Goal: Task Accomplishment & Management: Manage account settings

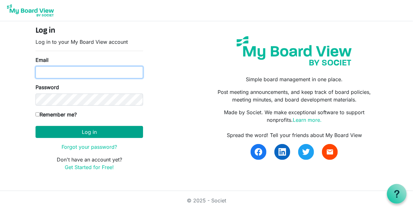
type input "carin@habitatsaltlake.org"
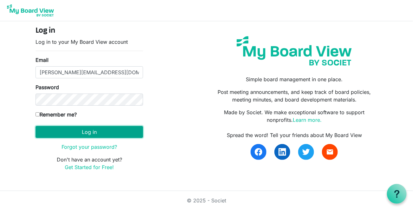
click at [91, 133] on button "Log in" at bounding box center [90, 132] width 108 height 12
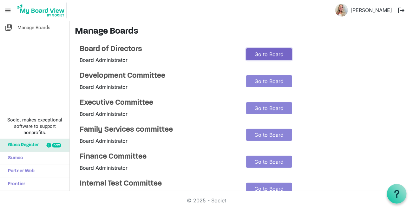
click at [261, 52] on link "Go to Board" at bounding box center [269, 54] width 46 height 12
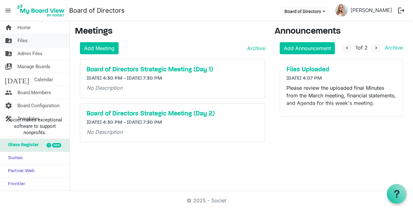
click at [23, 40] on span "Files" at bounding box center [22, 40] width 10 height 13
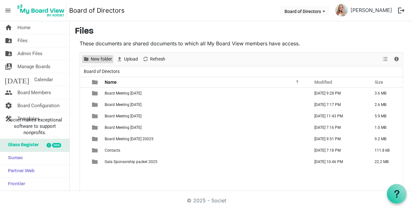
click at [98, 59] on span "New folder" at bounding box center [101, 59] width 23 height 8
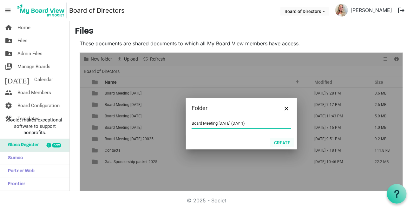
type input "Board Meeting August 26, 2025 (DAY 1)"
click at [278, 143] on button "Create" at bounding box center [282, 142] width 24 height 9
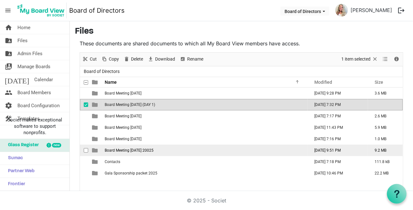
click at [197, 149] on td "Board Meeting [DATE] 20025" at bounding box center [205, 150] width 205 height 11
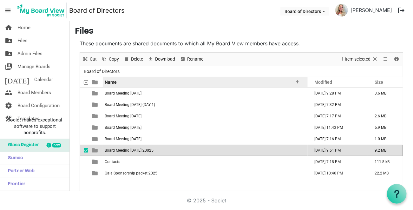
click at [116, 83] on span "Name" at bounding box center [111, 82] width 12 height 5
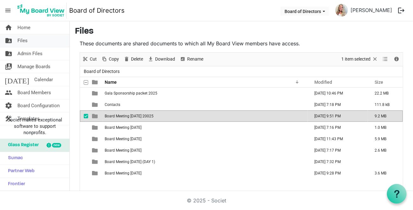
click at [25, 39] on span "Files" at bounding box center [22, 40] width 10 height 13
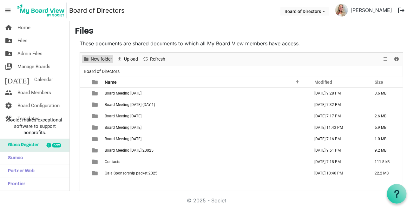
click at [103, 58] on span "New folder" at bounding box center [101, 59] width 23 height 8
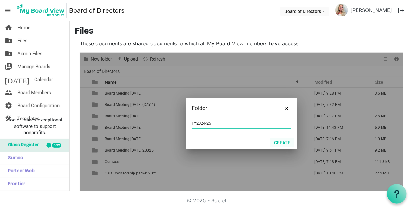
type input "FY2024-25"
click at [283, 143] on button "Create" at bounding box center [282, 142] width 24 height 9
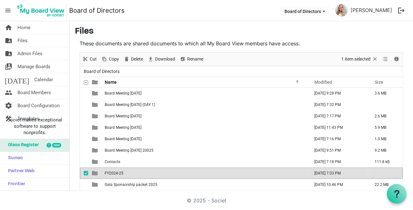
drag, startPoint x: 117, startPoint y: 150, endPoint x: 114, endPoint y: 174, distance: 24.0
click at [114, 174] on tbody "Board Meeting April 24 2025 April 24, 2025 9:28 PM 3.6 MB Board Meeting August …" at bounding box center [241, 139] width 323 height 103
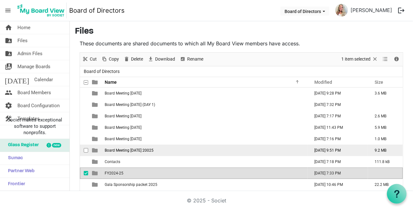
click at [87, 150] on span "checkbox" at bounding box center [86, 150] width 4 height 4
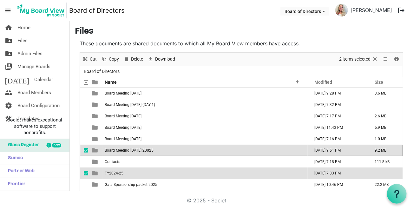
click at [88, 174] on span "checkbox" at bounding box center [86, 173] width 4 height 4
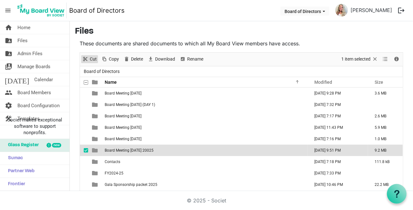
click at [91, 59] on span "Cut" at bounding box center [93, 59] width 8 height 8
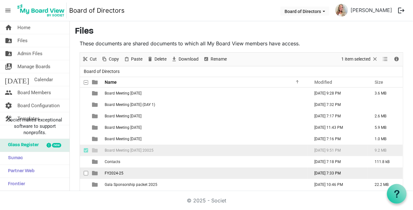
click at [113, 172] on span "FY2024-25" at bounding box center [114, 173] width 19 height 4
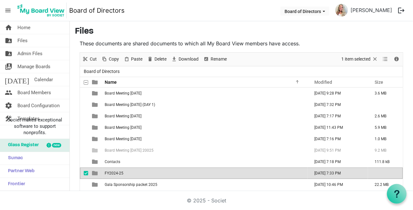
click at [113, 173] on span "FY2024-25" at bounding box center [114, 173] width 19 height 4
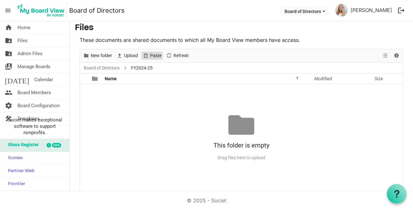
click at [155, 54] on span "Paste" at bounding box center [156, 56] width 13 height 8
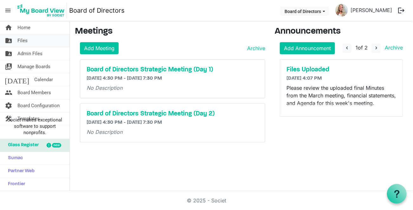
click at [27, 39] on span "Files" at bounding box center [22, 40] width 10 height 13
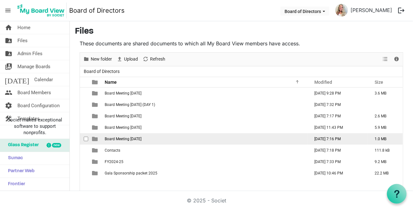
click at [86, 138] on span "checkbox" at bounding box center [86, 139] width 4 height 4
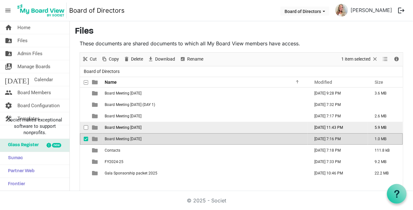
click at [87, 127] on span "checkbox" at bounding box center [86, 127] width 4 height 4
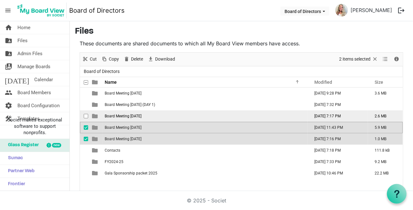
click at [85, 115] on span "checkbox" at bounding box center [86, 116] width 4 height 4
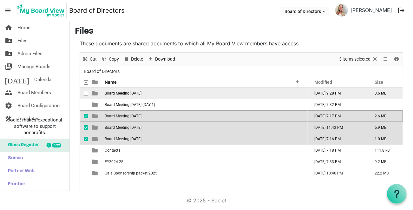
click at [86, 92] on span "checkbox" at bounding box center [86, 93] width 4 height 4
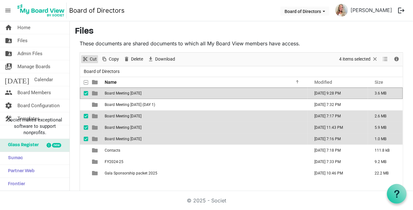
click at [93, 58] on span "Cut" at bounding box center [93, 59] width 8 height 8
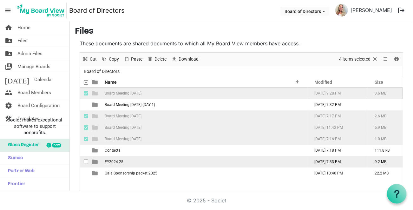
click at [112, 160] on span "FY2024-25" at bounding box center [114, 162] width 19 height 4
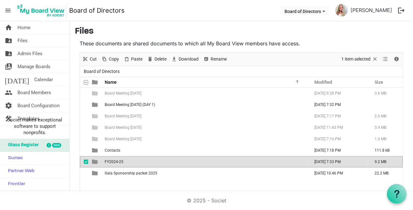
click at [112, 160] on span "FY2024-25" at bounding box center [114, 162] width 19 height 4
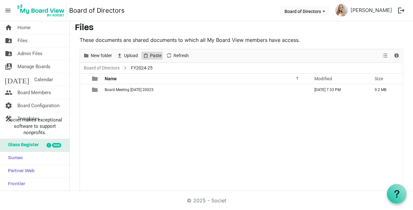
click at [154, 55] on span "Paste" at bounding box center [156, 56] width 13 height 8
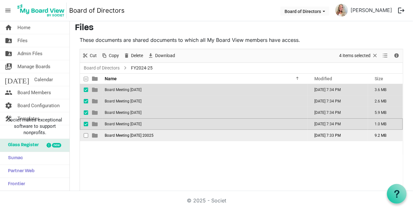
click at [124, 135] on span "Board Meeting May 29 20025" at bounding box center [129, 135] width 49 height 4
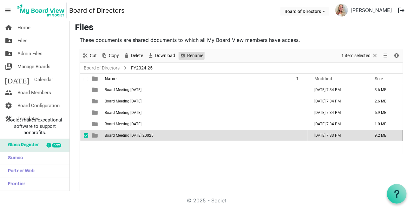
click at [190, 56] on span "Rename" at bounding box center [195, 56] width 17 height 8
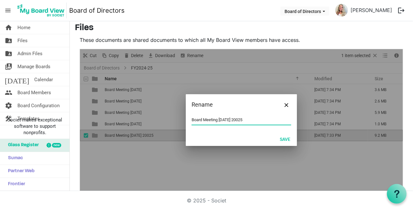
click at [236, 120] on input "Board Meeting May 29 20025" at bounding box center [242, 120] width 100 height 10
type input "Board Meeting May 29 2025"
click at [284, 137] on button "Save" at bounding box center [285, 139] width 19 height 9
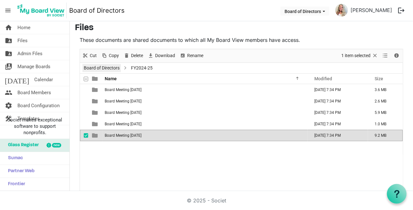
click at [103, 67] on link "Board of Directors" at bounding box center [102, 68] width 38 height 8
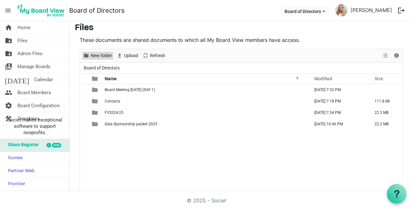
click at [93, 57] on span "New folder" at bounding box center [101, 56] width 23 height 8
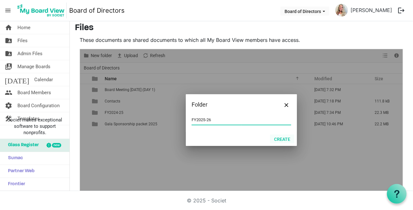
type input "FY2025-26"
click at [282, 138] on button "Create" at bounding box center [282, 139] width 24 height 9
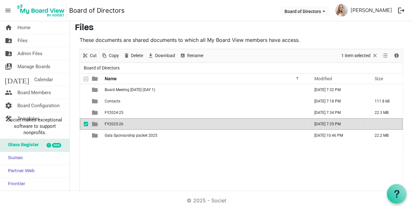
click at [120, 146] on div "Board Meeting August 26, 2025 (DAY 1) August 24, 2025 7:32 PM Contacts February…" at bounding box center [241, 137] width 323 height 107
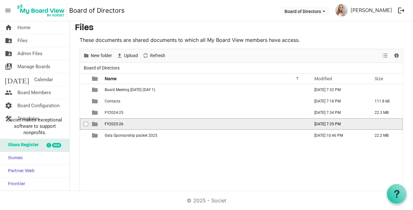
click at [111, 122] on span "FY2025-26" at bounding box center [114, 124] width 19 height 4
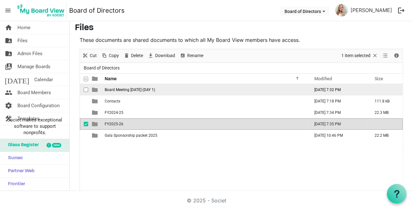
click at [98, 90] on td "is template cell column header type" at bounding box center [95, 89] width 15 height 11
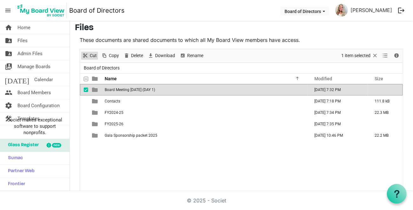
click at [90, 56] on span "Cut" at bounding box center [93, 56] width 8 height 8
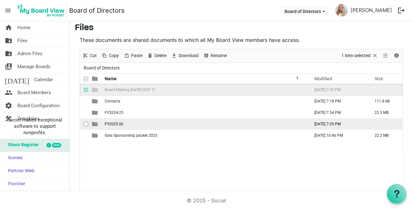
click at [113, 123] on span "FY2025-26" at bounding box center [114, 124] width 19 height 4
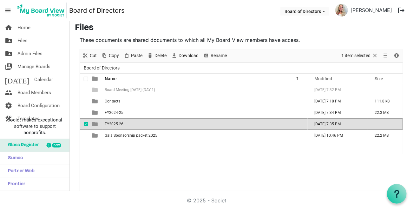
click at [118, 123] on span "FY2025-26" at bounding box center [114, 124] width 19 height 4
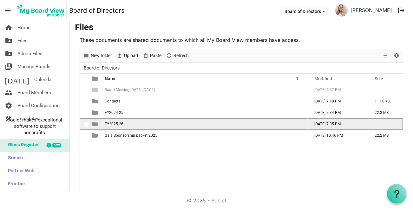
click at [118, 123] on span "FY2025-26" at bounding box center [114, 124] width 19 height 4
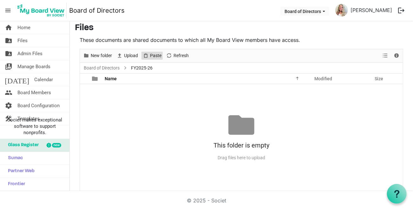
click at [155, 55] on span "Paste" at bounding box center [156, 56] width 13 height 8
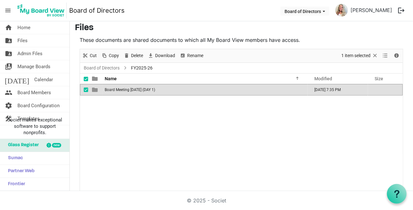
click at [122, 88] on span "Board Meeting August 26, 2025 (DAY 1)" at bounding box center [130, 90] width 50 height 4
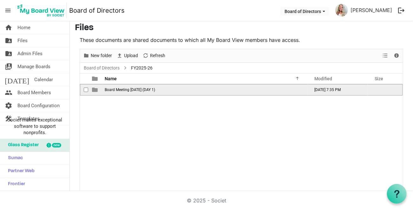
click at [123, 90] on span "Board Meeting August 26, 2025 (DAY 1)" at bounding box center [130, 90] width 50 height 4
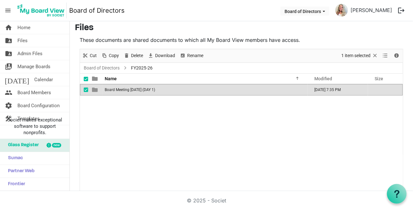
click at [123, 90] on span "Board Meeting August 26, 2025 (DAY 1)" at bounding box center [130, 90] width 50 height 4
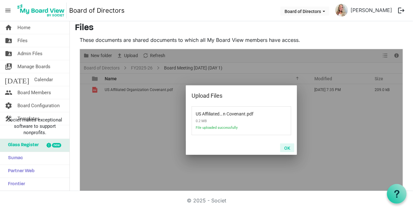
click at [284, 147] on button "OK" at bounding box center [287, 147] width 14 height 9
click at [285, 147] on button "OK" at bounding box center [287, 147] width 14 height 9
click at [286, 148] on button "OK" at bounding box center [287, 147] width 14 height 9
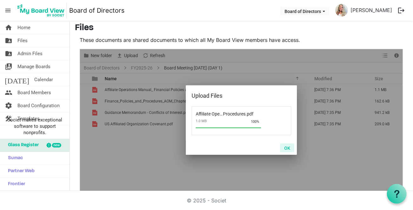
click at [284, 148] on button "OK" at bounding box center [287, 147] width 14 height 9
click at [286, 148] on button "OK" at bounding box center [287, 147] width 14 height 9
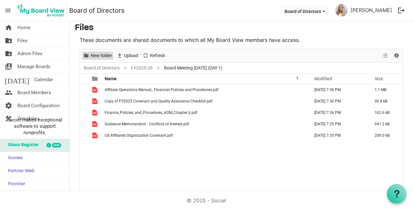
click at [88, 56] on span "New folder" at bounding box center [87, 56] width 8 height 8
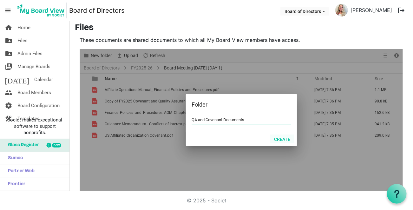
type input "QA and Covenant Documents"
click at [283, 140] on button "Create" at bounding box center [282, 139] width 24 height 9
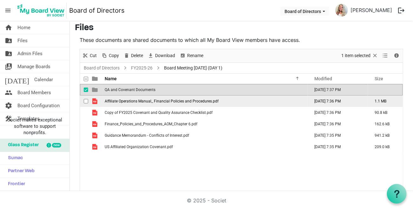
click at [86, 101] on span "checkbox" at bounding box center [86, 101] width 4 height 4
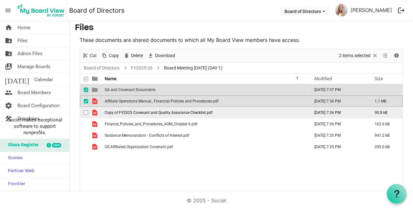
click at [86, 112] on span "checkbox" at bounding box center [86, 112] width 4 height 4
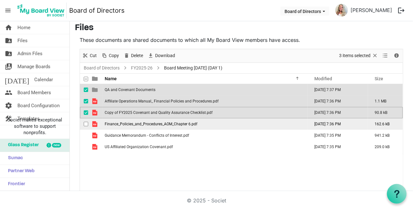
click at [85, 124] on span "checkbox" at bounding box center [86, 124] width 4 height 4
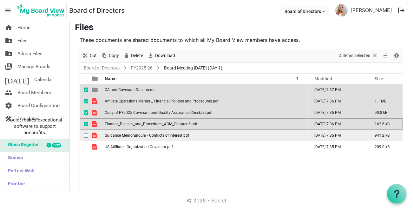
click at [85, 134] on span "checkbox" at bounding box center [86, 135] width 4 height 4
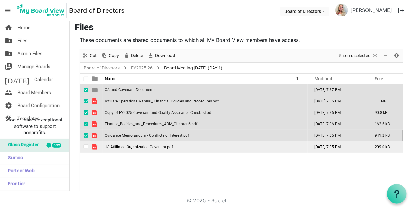
click at [86, 147] on span "checkbox" at bounding box center [86, 147] width 4 height 4
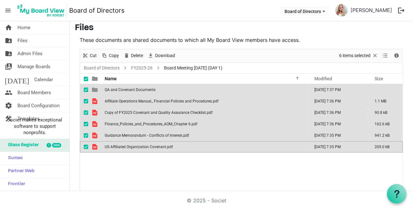
click at [87, 89] on span "checkbox" at bounding box center [86, 90] width 4 height 4
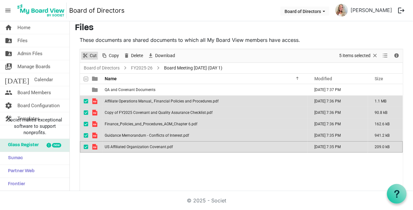
click at [93, 56] on span "Cut" at bounding box center [93, 56] width 8 height 8
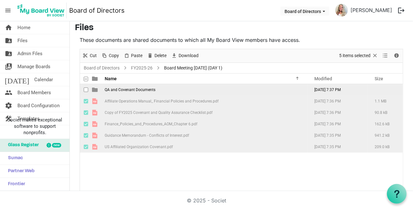
click at [113, 89] on span "QA and Covenant Documents" at bounding box center [130, 90] width 51 height 4
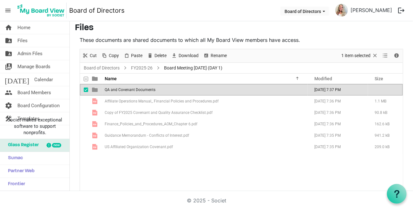
click at [113, 89] on span "QA and Covenant Documents" at bounding box center [130, 90] width 51 height 4
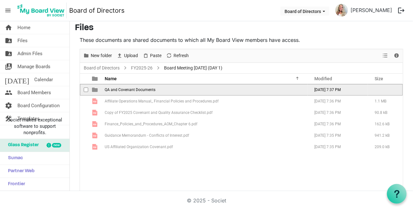
click at [113, 89] on span "QA and Covenant Documents" at bounding box center [130, 90] width 51 height 4
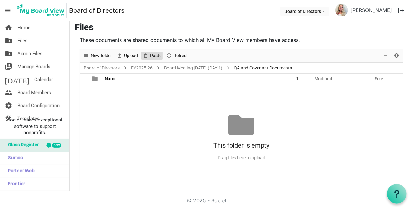
click at [156, 54] on span "Paste" at bounding box center [156, 56] width 13 height 8
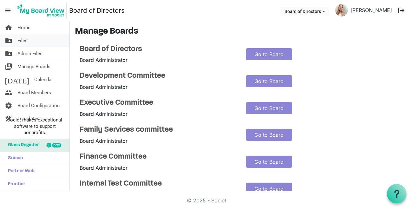
click at [20, 41] on span "Files" at bounding box center [22, 40] width 10 height 13
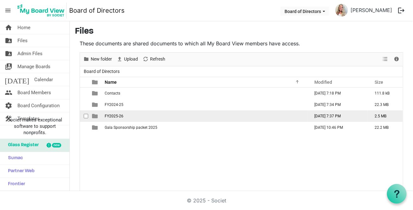
click at [110, 115] on span "FY2025-26" at bounding box center [114, 116] width 19 height 4
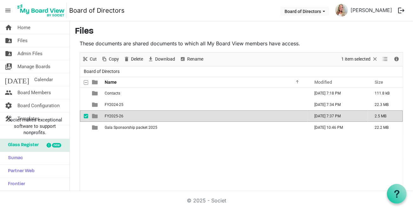
click at [109, 115] on span "FY2025-26" at bounding box center [114, 116] width 19 height 4
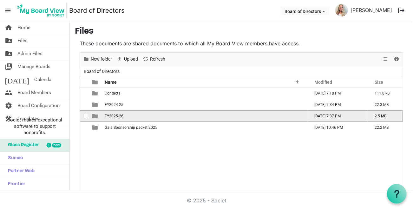
click at [109, 115] on span "FY2025-26" at bounding box center [114, 116] width 19 height 4
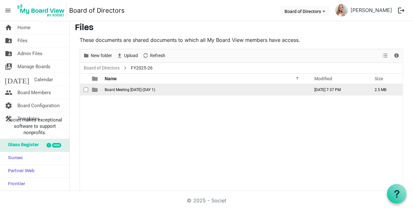
click at [107, 90] on span "Board Meeting August 26, 2025 (DAY 1)" at bounding box center [130, 90] width 50 height 4
click at [87, 90] on span "checkbox" at bounding box center [86, 90] width 4 height 4
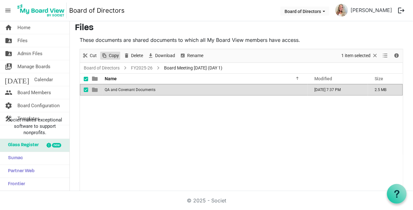
click at [114, 56] on span "Copy" at bounding box center [113, 56] width 11 height 8
click at [95, 67] on link "Board of Directors" at bounding box center [102, 68] width 38 height 8
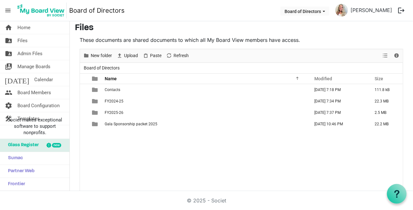
click at [101, 130] on div "Contacts February 19, 2025 7:18 PM 111.8 kB FY2024-25 August 24, 2025 7:34 PM 2…" at bounding box center [241, 137] width 323 height 107
click at [102, 68] on span "Board of Directors" at bounding box center [102, 68] width 38 height 8
click at [156, 56] on span "Paste" at bounding box center [156, 56] width 13 height 8
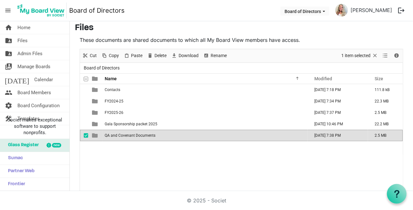
click at [128, 149] on div "Contacts February 19, 2025 7:18 PM 111.8 kB FY2024-25 August 24, 2025 7:34 PM 2…" at bounding box center [241, 137] width 323 height 107
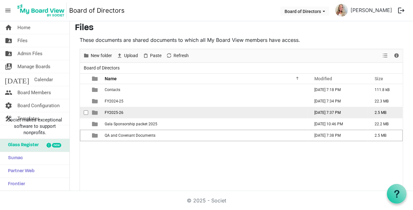
click at [112, 112] on span "FY2025-26" at bounding box center [114, 112] width 19 height 4
